Goal: Participate in discussion: Engage in conversation with other users on a specific topic

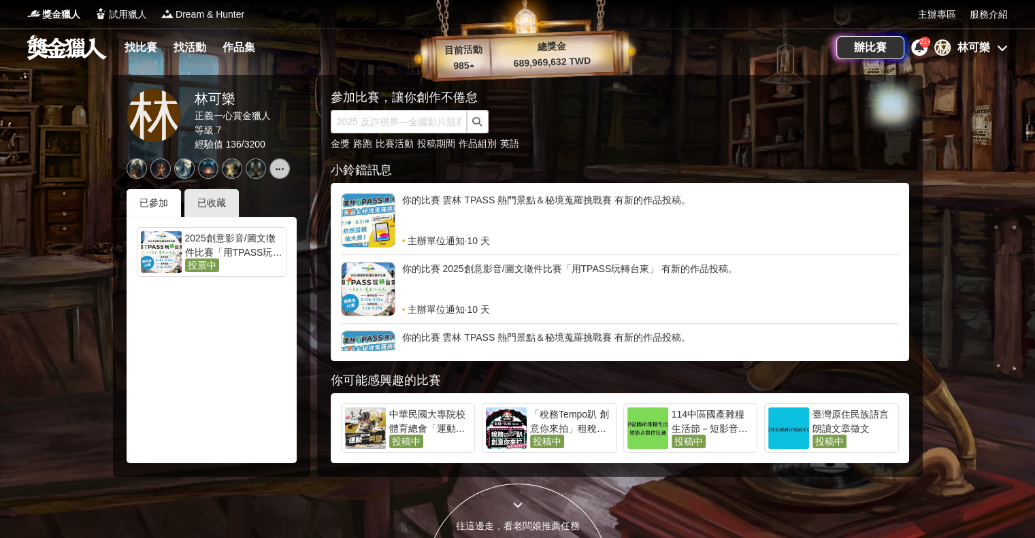
click at [67, 201] on div at bounding box center [517, 269] width 1035 height 538
click at [384, 288] on div at bounding box center [368, 289] width 54 height 54
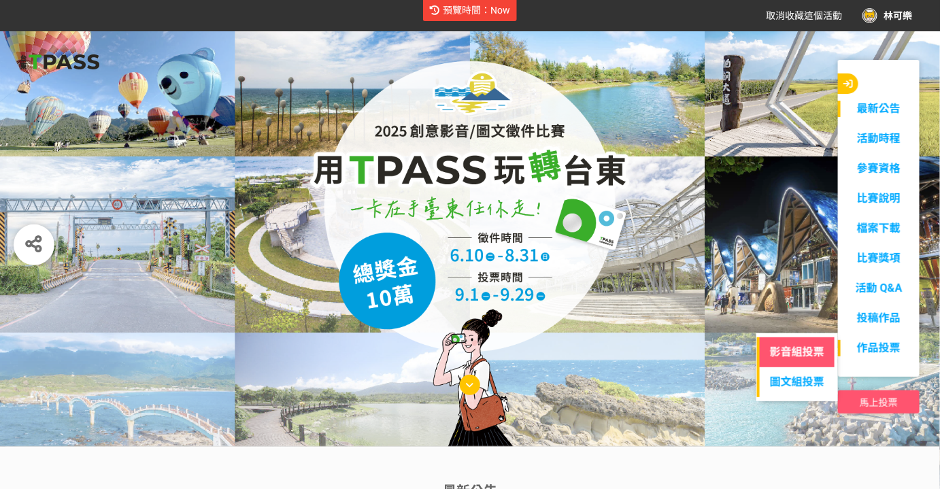
click at [820, 353] on link "影音組投票" at bounding box center [797, 352] width 80 height 30
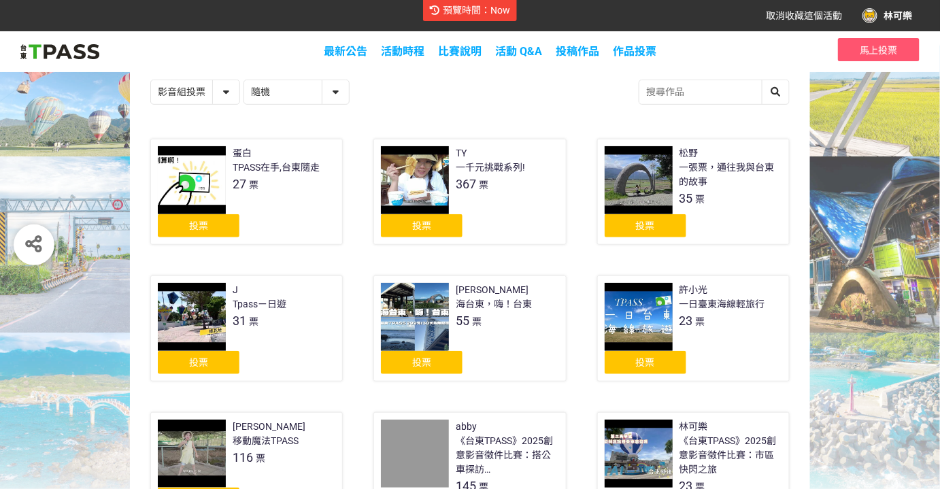
scroll to position [247, 0]
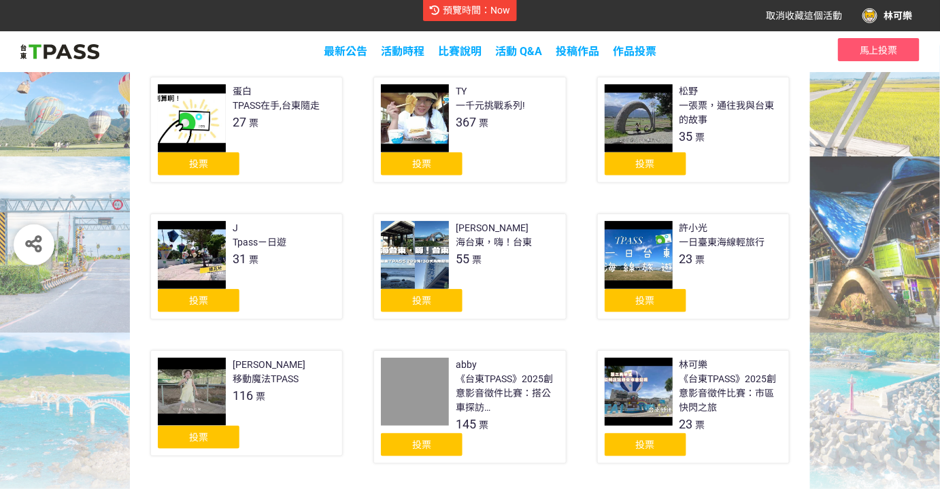
click at [658, 447] on div "投票" at bounding box center [646, 444] width 82 height 23
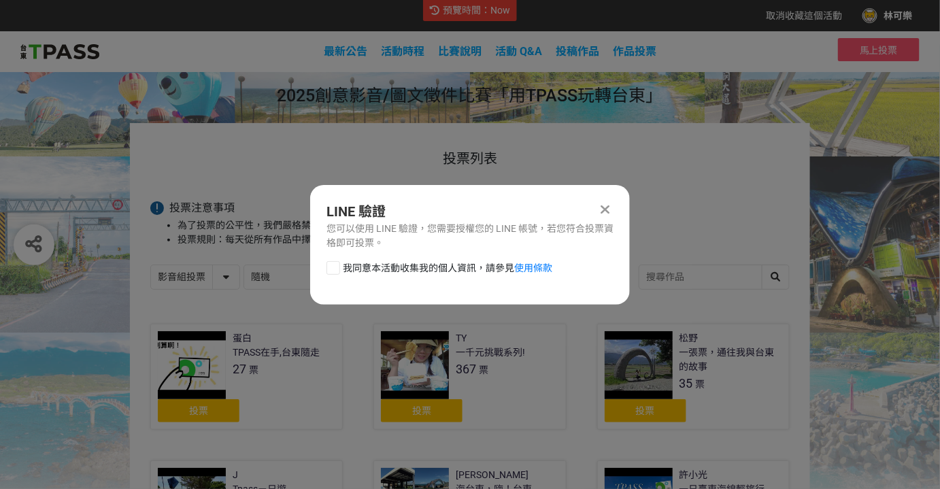
click at [344, 263] on span "我同意本活動收集我的個人資訊，請參見 使用條款" at bounding box center [448, 268] width 210 height 14
click at [336, 263] on input "我同意本活動收集我的個人資訊，請參見 使用條款" at bounding box center [331, 267] width 9 height 9
checkbox input "false"
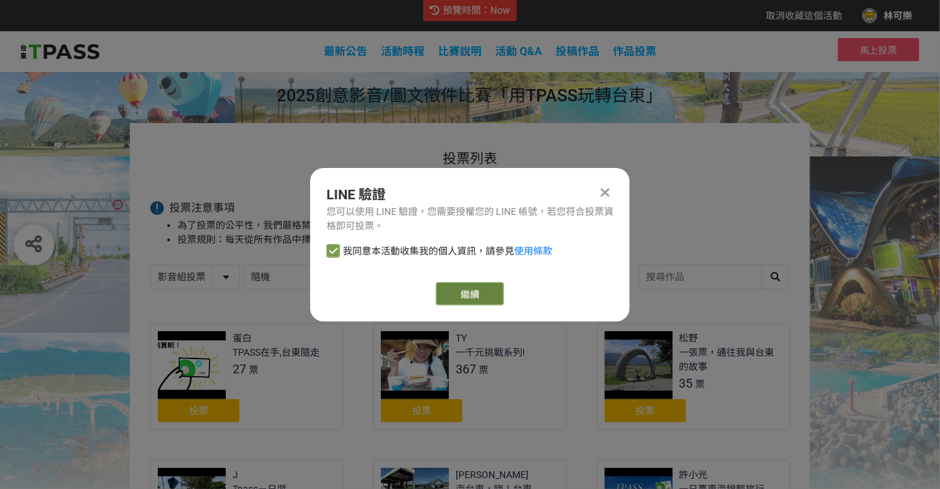
click at [465, 298] on link "繼續" at bounding box center [470, 293] width 68 height 23
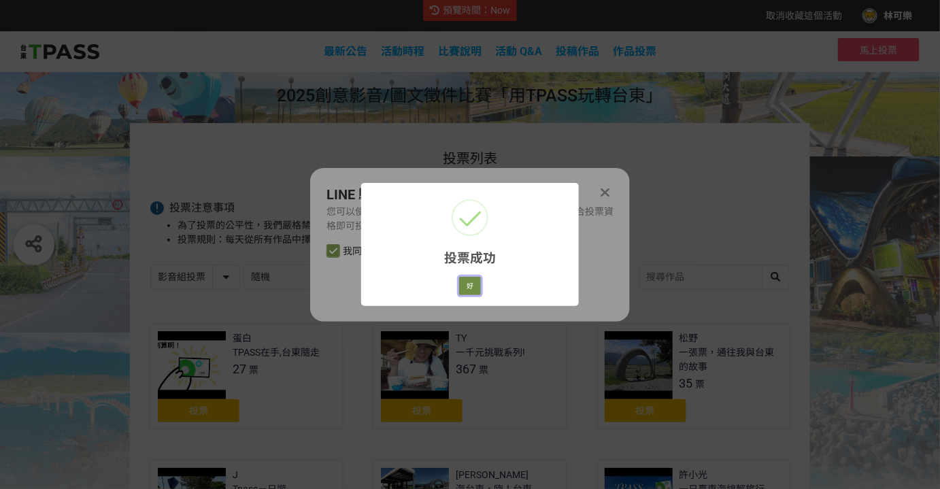
click at [474, 286] on button "好" at bounding box center [470, 286] width 22 height 19
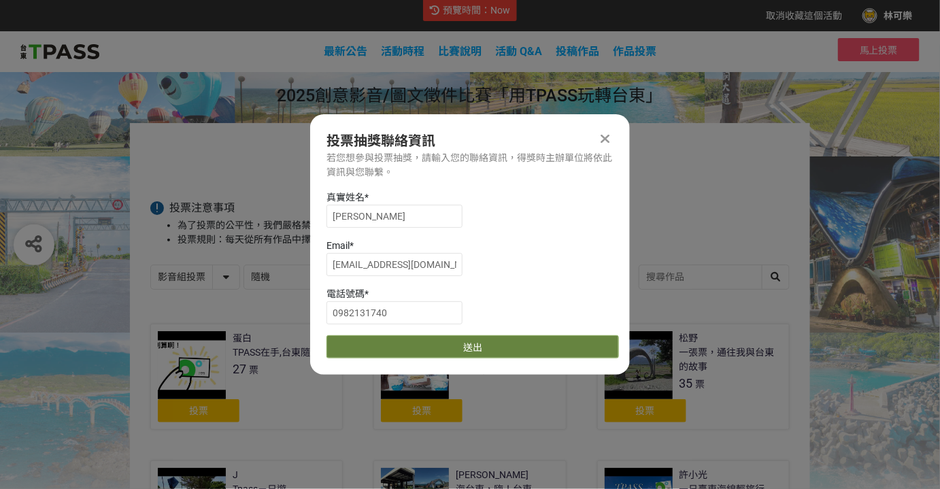
click at [504, 342] on button "送出" at bounding box center [472, 346] width 292 height 23
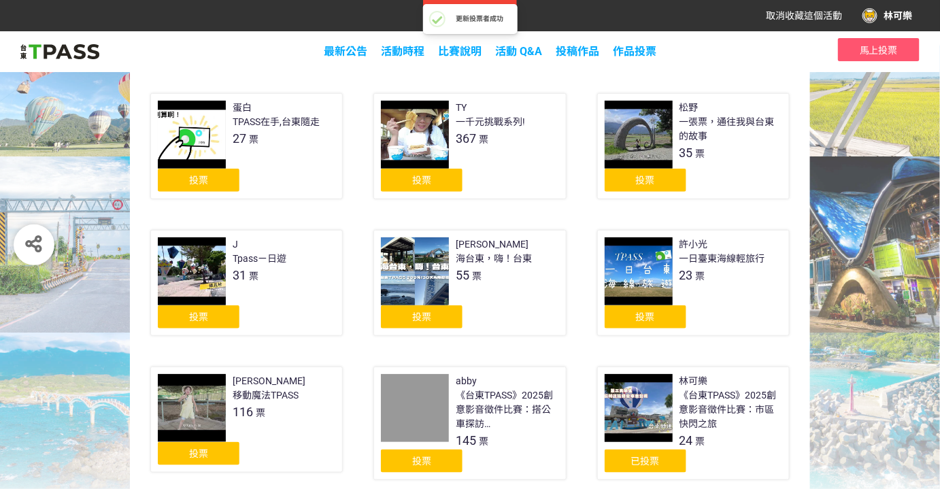
scroll to position [247, 0]
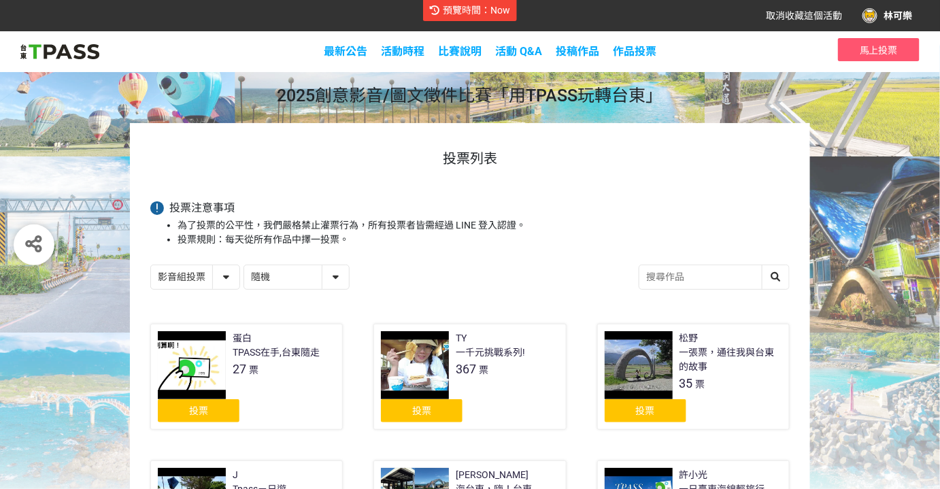
click at [282, 277] on select "隨機 作品 - 由新到舊 作品 - 由舊到新 票數 - 由多到少 票數 - 由少到多" at bounding box center [296, 277] width 105 height 24
select select "vote"
click at [244, 265] on select "隨機 作品 - 由新到舊 作品 - 由舊到新 票數 - 由多到少 票數 - 由少到多" at bounding box center [296, 277] width 105 height 24
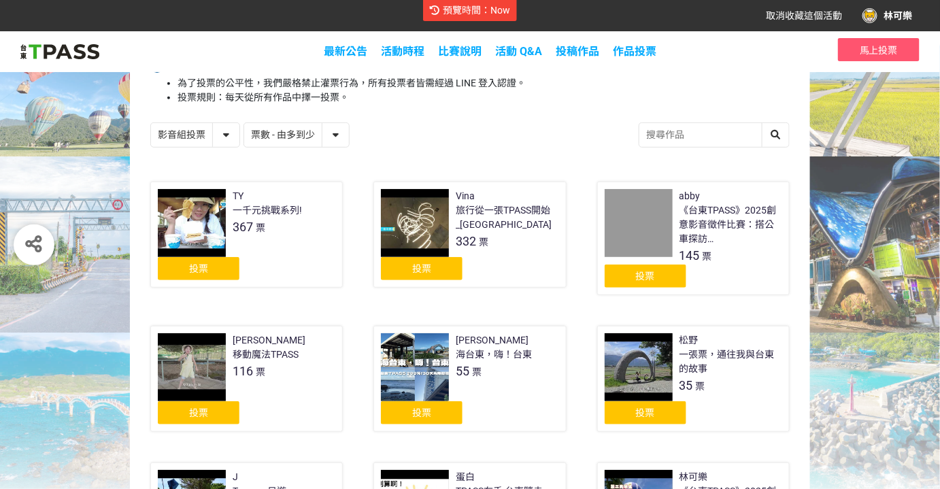
scroll to position [247, 0]
